Goal: Navigation & Orientation: Understand site structure

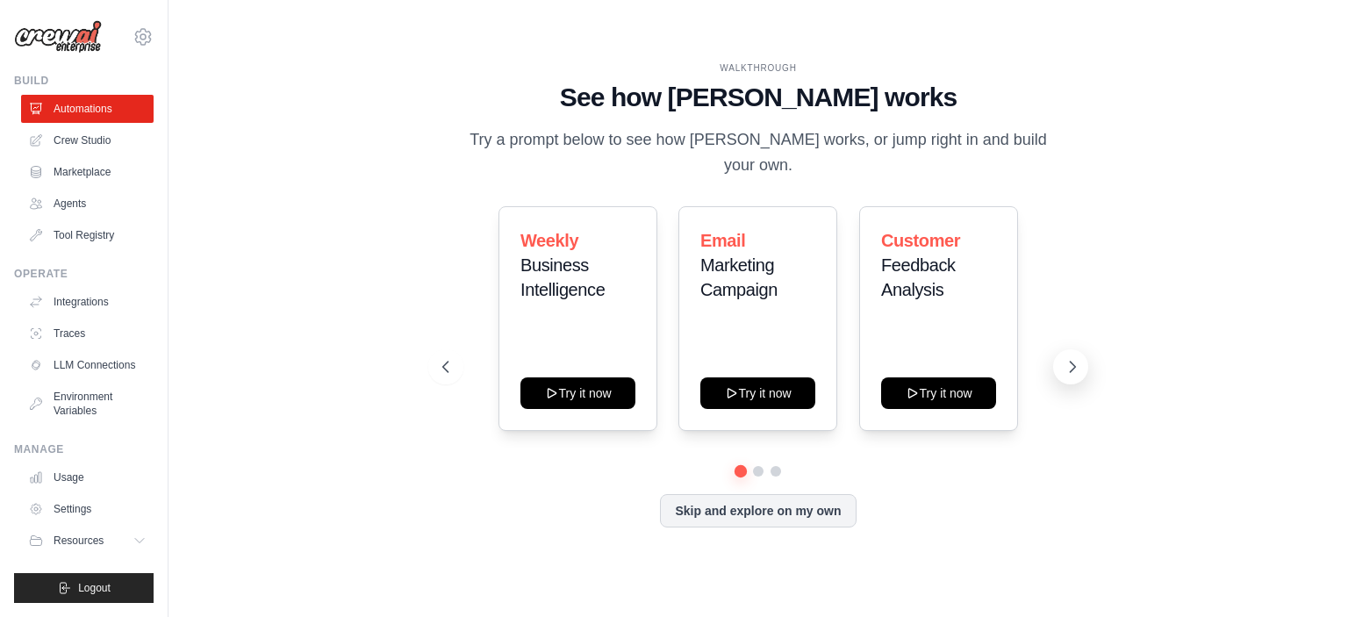
click at [1074, 363] on button at bounding box center [1070, 366] width 35 height 35
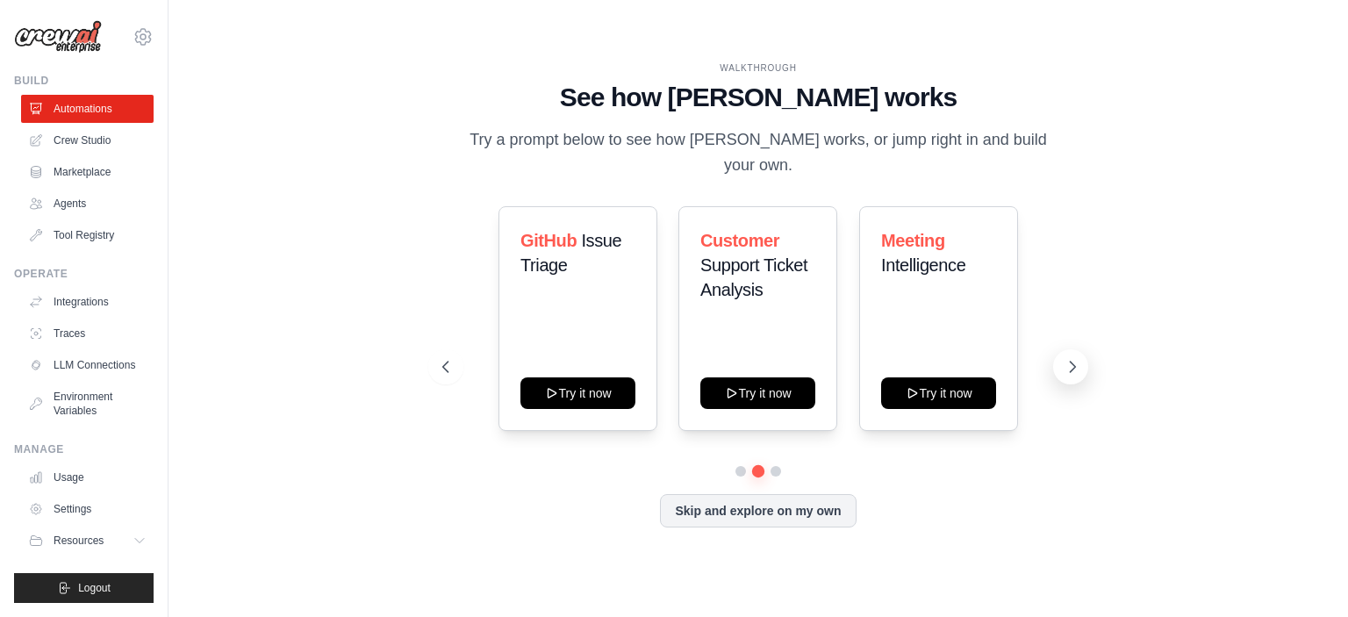
click at [1074, 363] on button at bounding box center [1070, 366] width 35 height 35
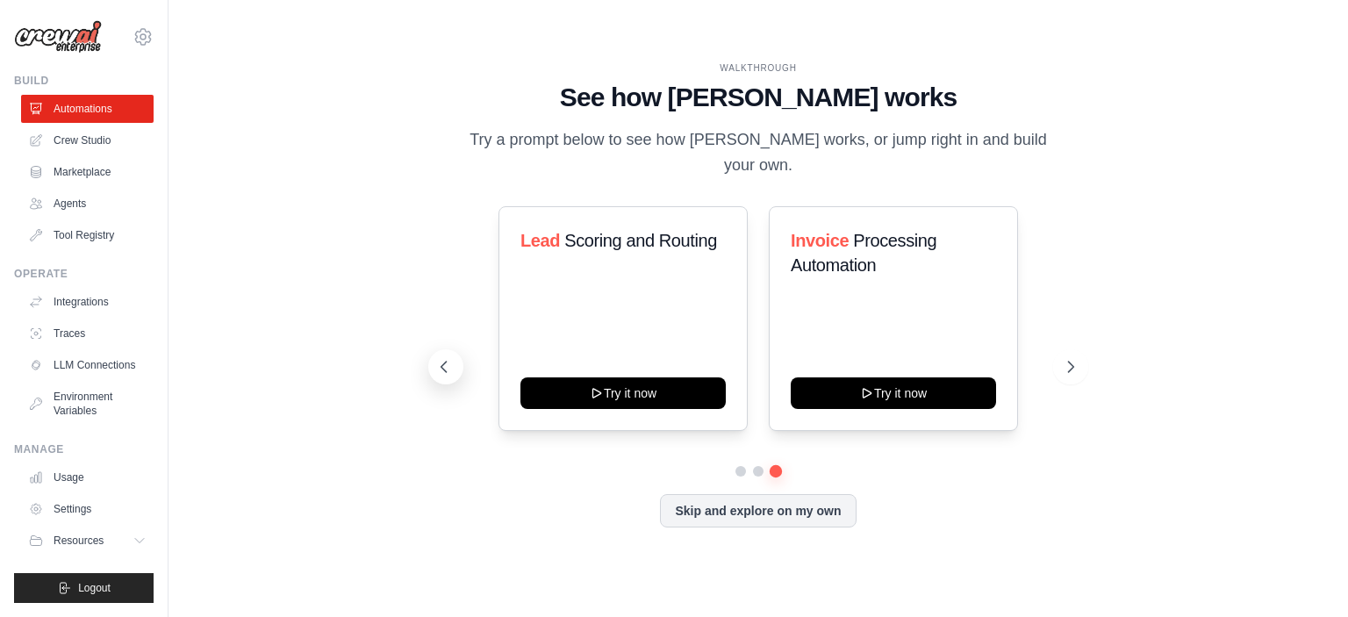
click at [453, 376] on icon at bounding box center [444, 367] width 18 height 18
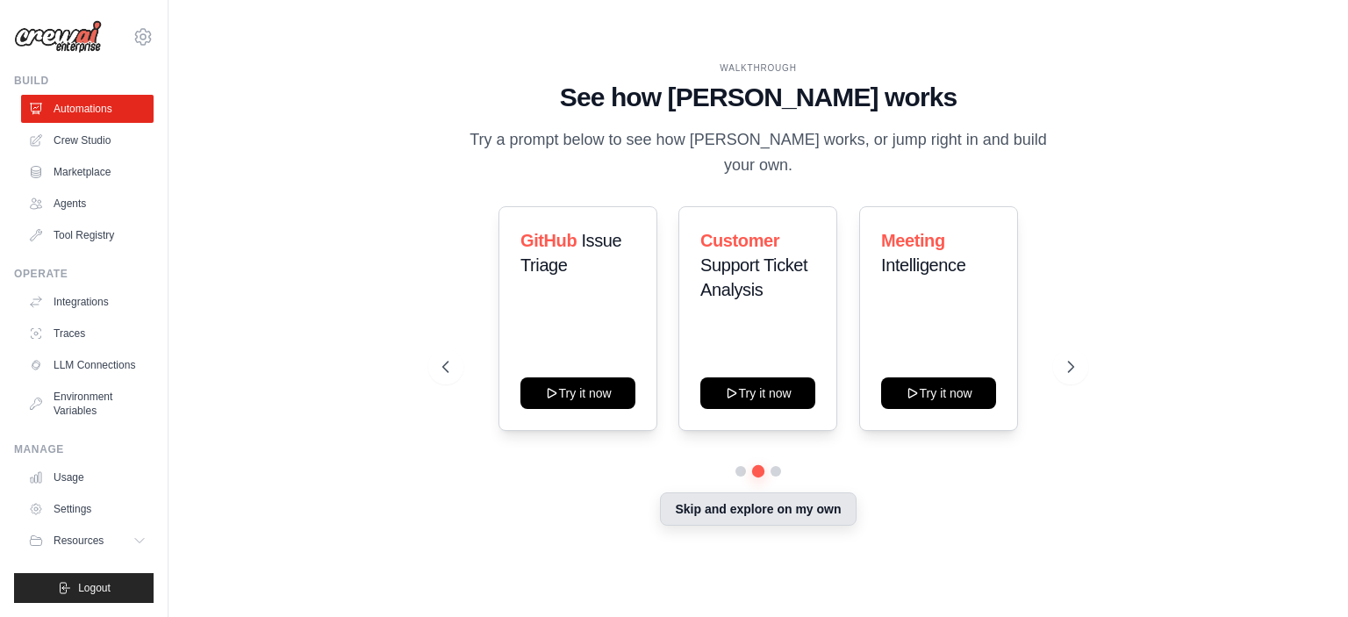
click at [699, 526] on button "Skip and explore on my own" at bounding box center [758, 508] width 196 height 33
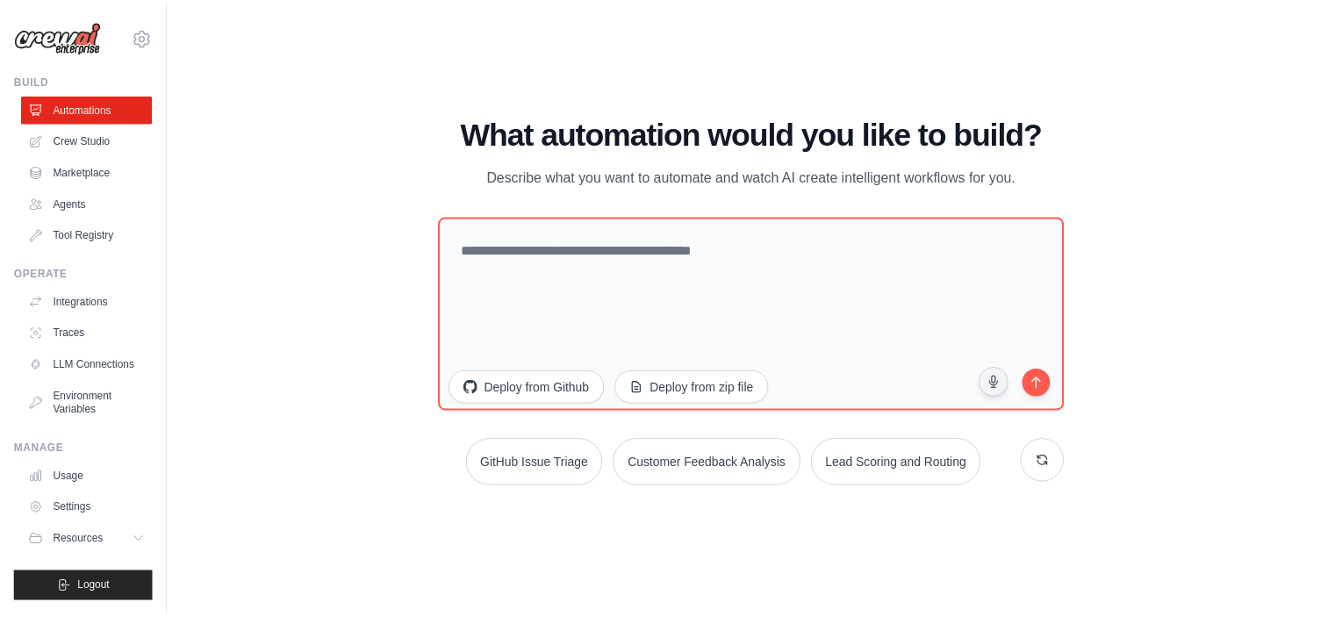
scroll to position [91, 0]
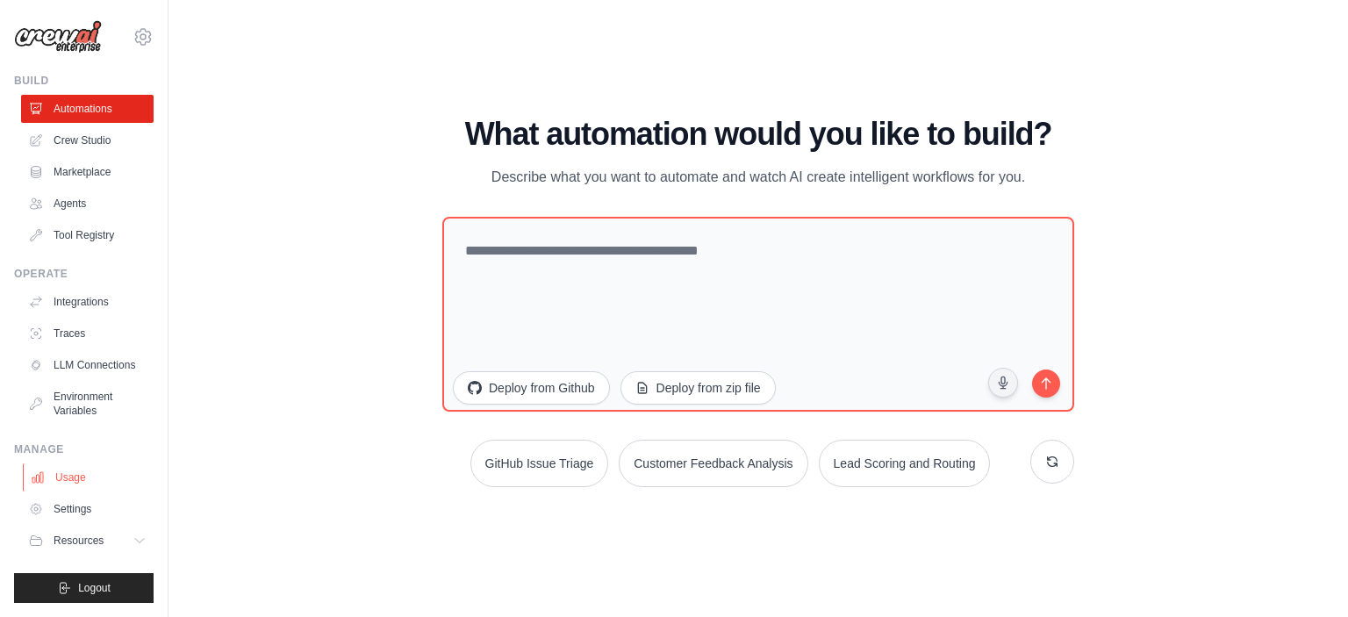
click at [54, 463] on link "Usage" at bounding box center [89, 477] width 133 height 28
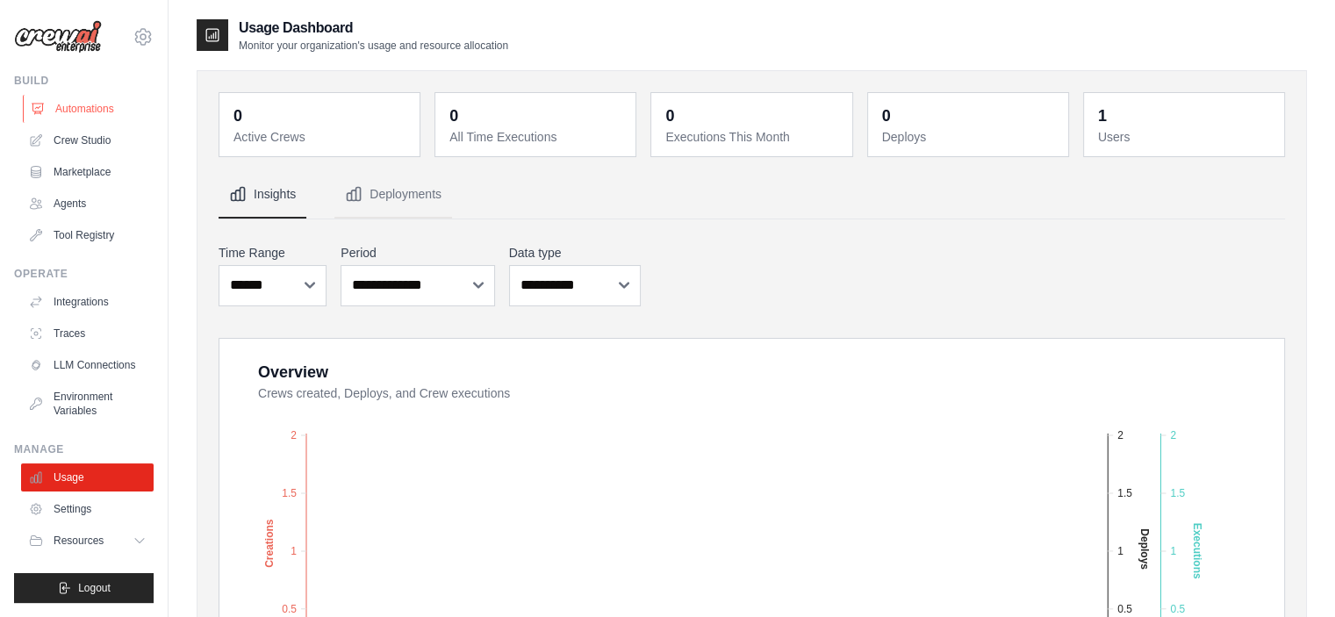
click at [76, 121] on link "Automations" at bounding box center [89, 109] width 133 height 28
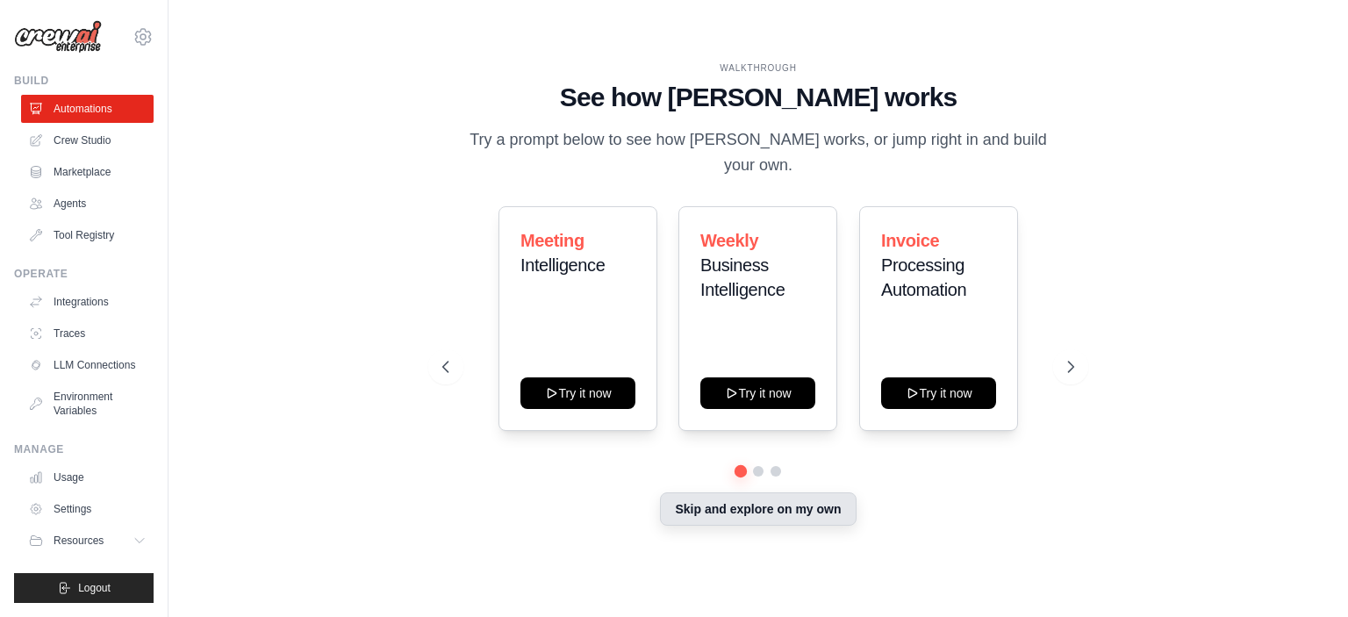
click at [786, 526] on button "Skip and explore on my own" at bounding box center [758, 508] width 196 height 33
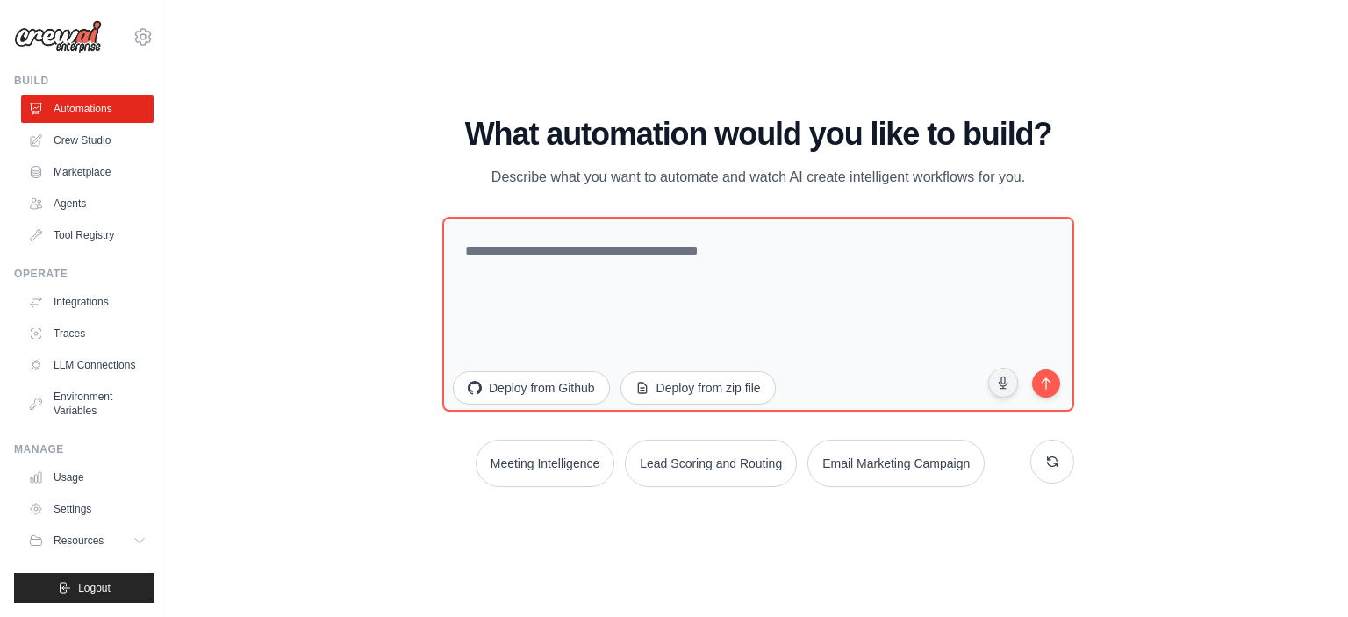
click at [48, 54] on img at bounding box center [58, 36] width 88 height 33
click at [49, 52] on img at bounding box center [58, 36] width 88 height 33
click at [54, 40] on img at bounding box center [58, 36] width 88 height 33
click at [145, 33] on icon at bounding box center [143, 36] width 16 height 15
click at [302, 108] on div "WALKTHROUGH See how [PERSON_NAME] works Try a prompt below to see how [PERSON_N…" at bounding box center [759, 309] width 1124 height 582
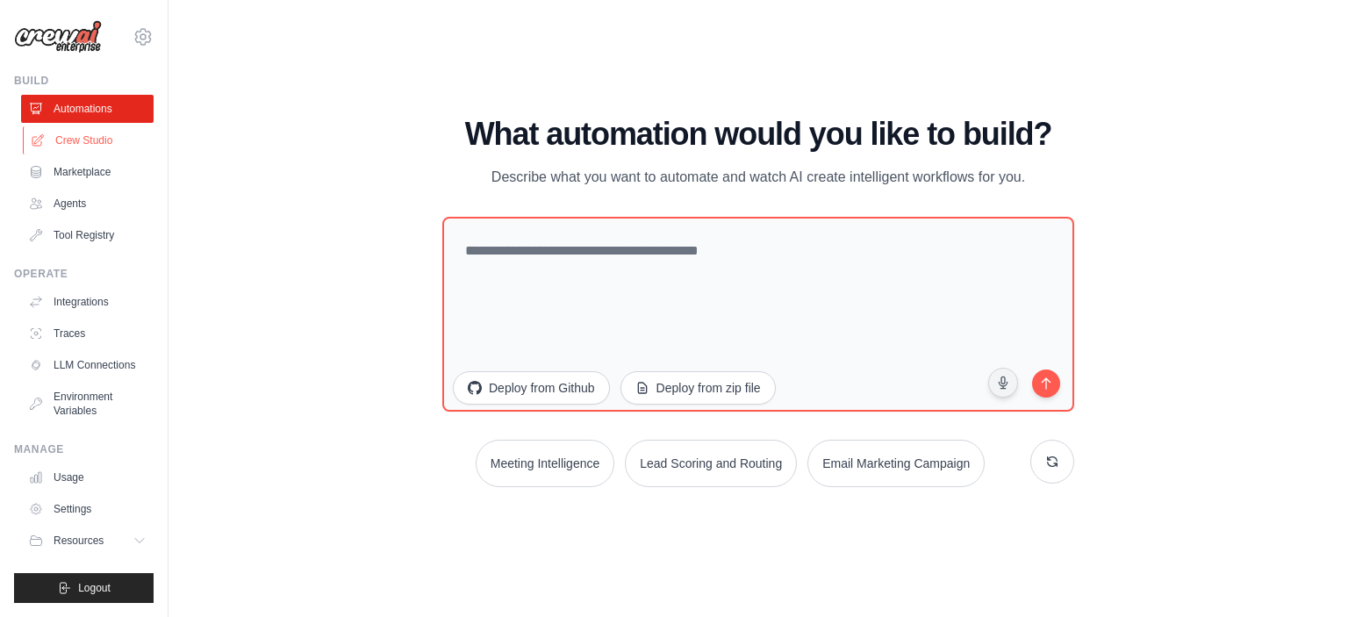
click at [111, 154] on link "Crew Studio" at bounding box center [89, 140] width 133 height 28
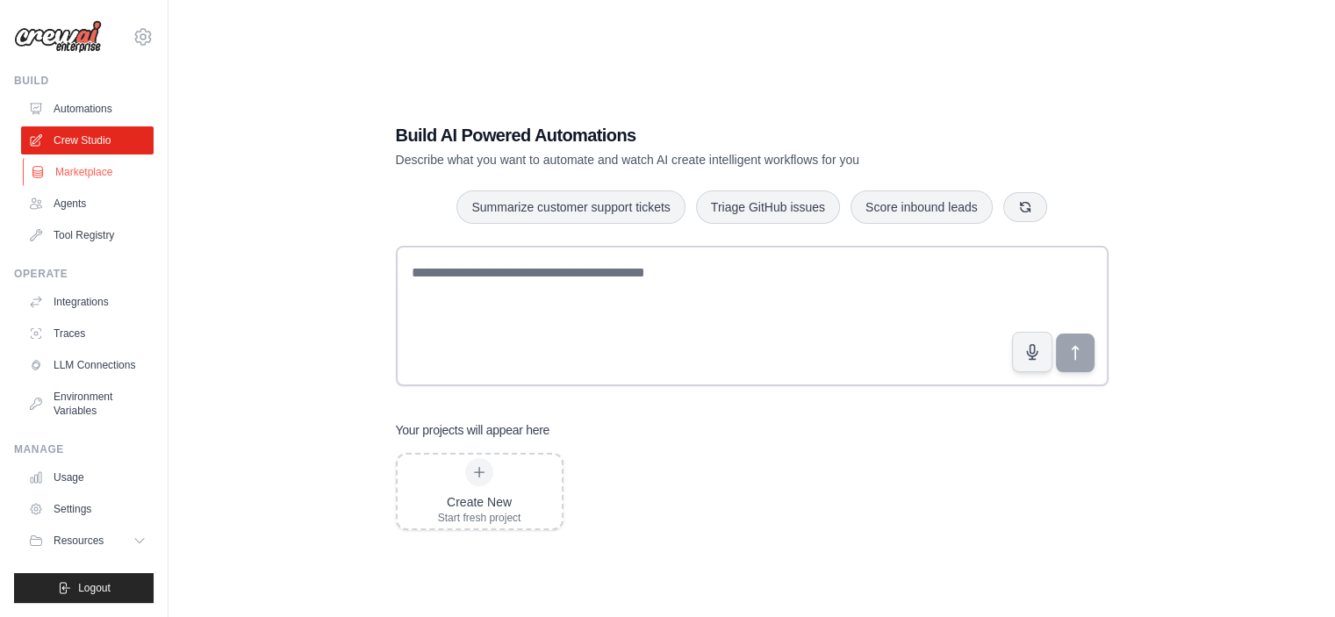
click at [42, 178] on icon at bounding box center [38, 172] width 10 height 11
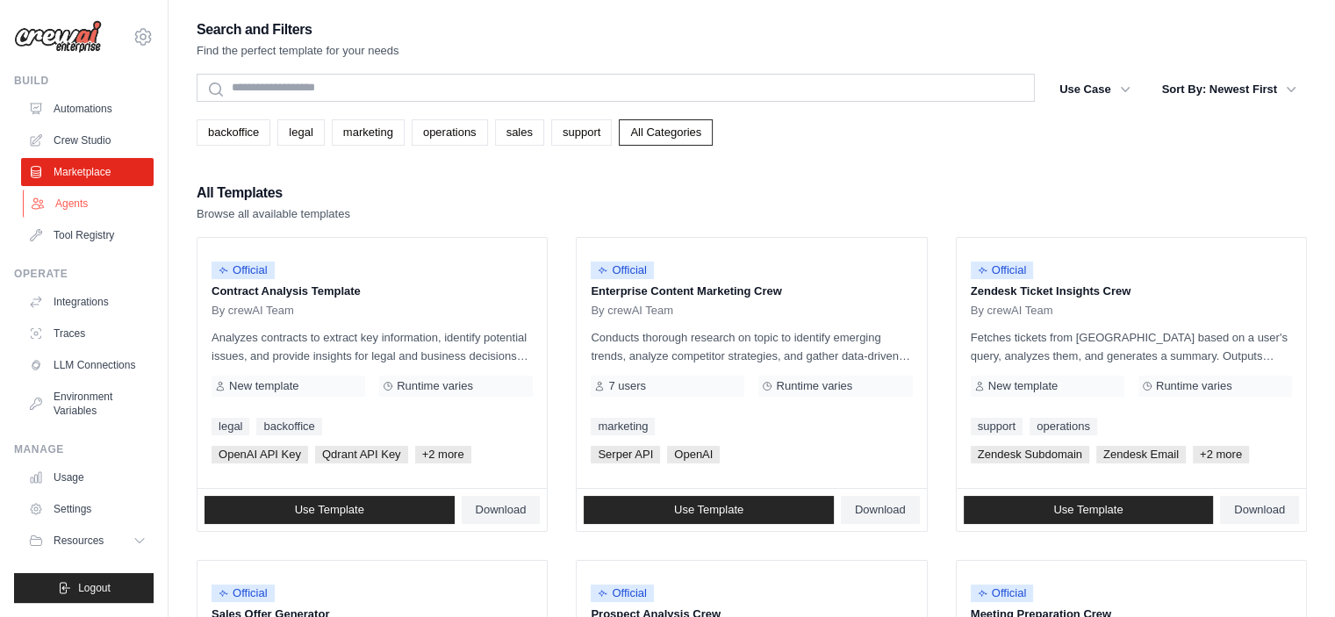
click at [101, 218] on link "Agents" at bounding box center [89, 204] width 133 height 28
